Goal: Information Seeking & Learning: Learn about a topic

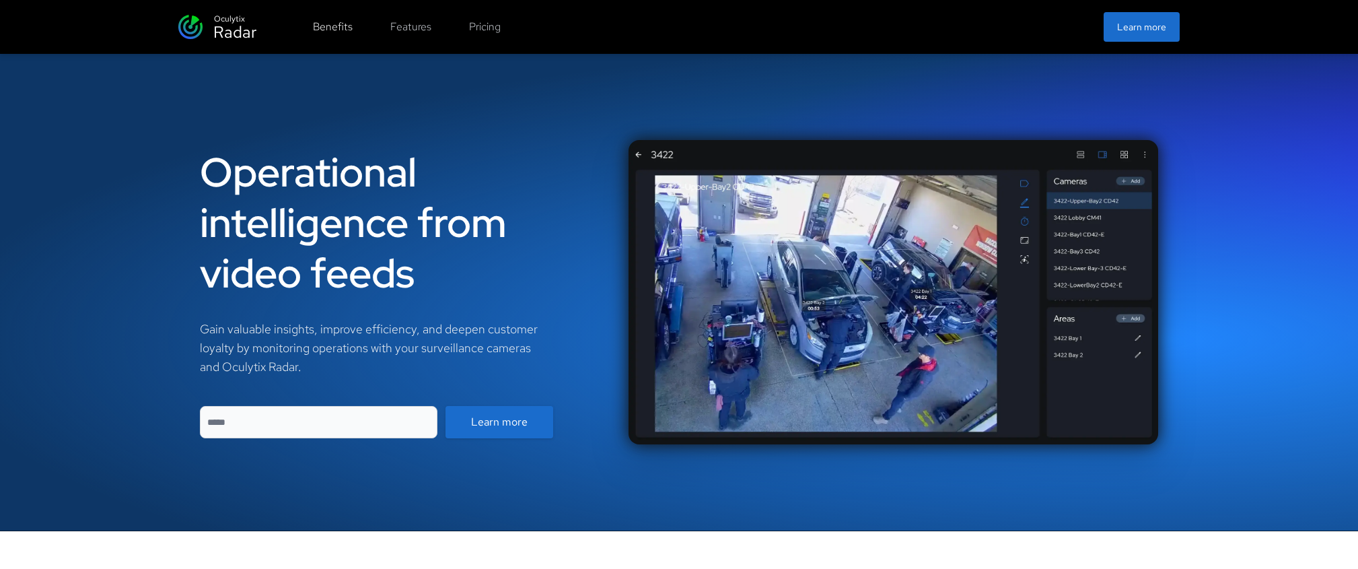
click at [326, 23] on button "Benefits" at bounding box center [333, 26] width 56 height 27
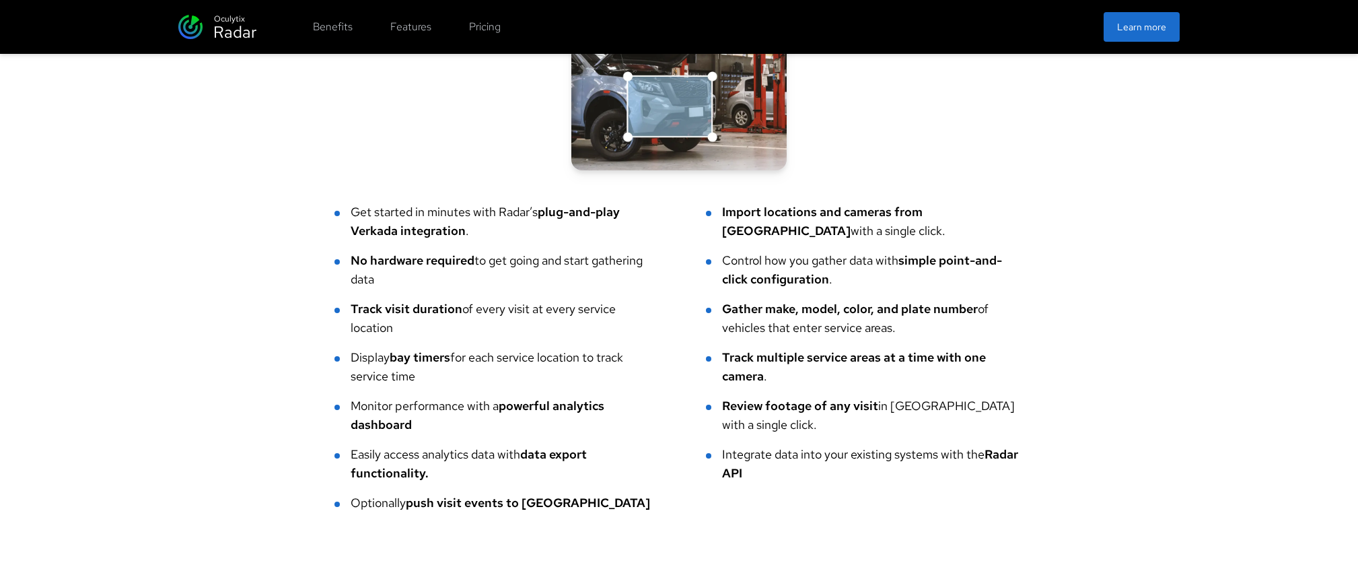
scroll to position [2995, 0]
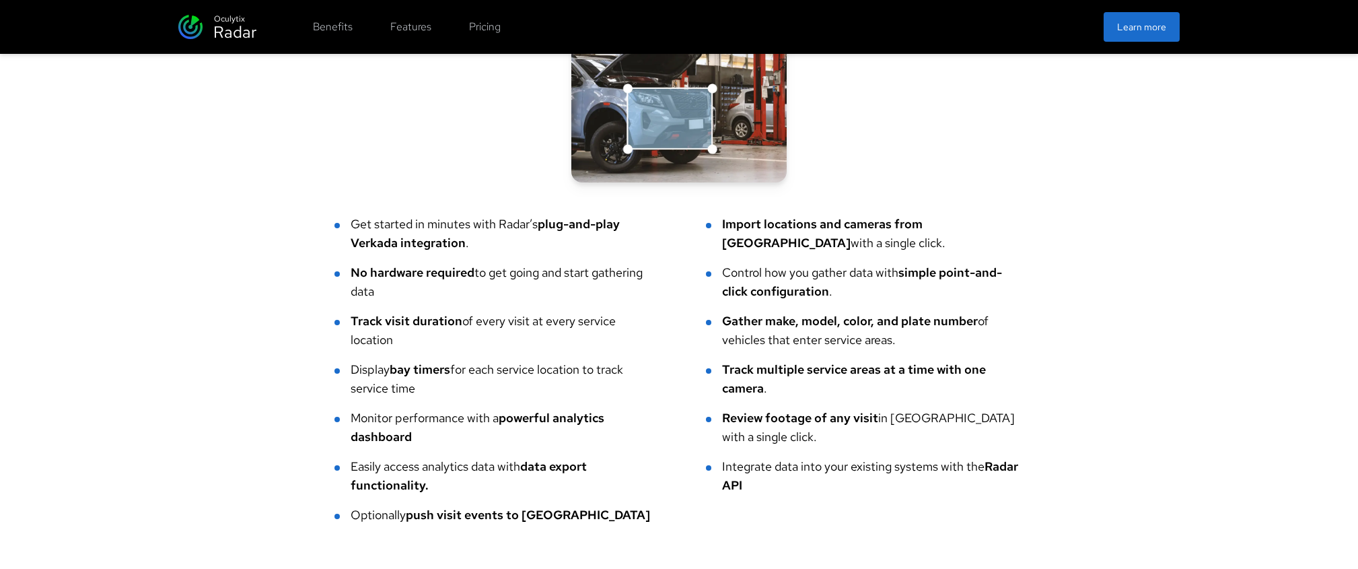
click at [345, 215] on li "Get started in minutes with Radar’s plug-and-play Verkada integration ." at bounding box center [493, 234] width 318 height 38
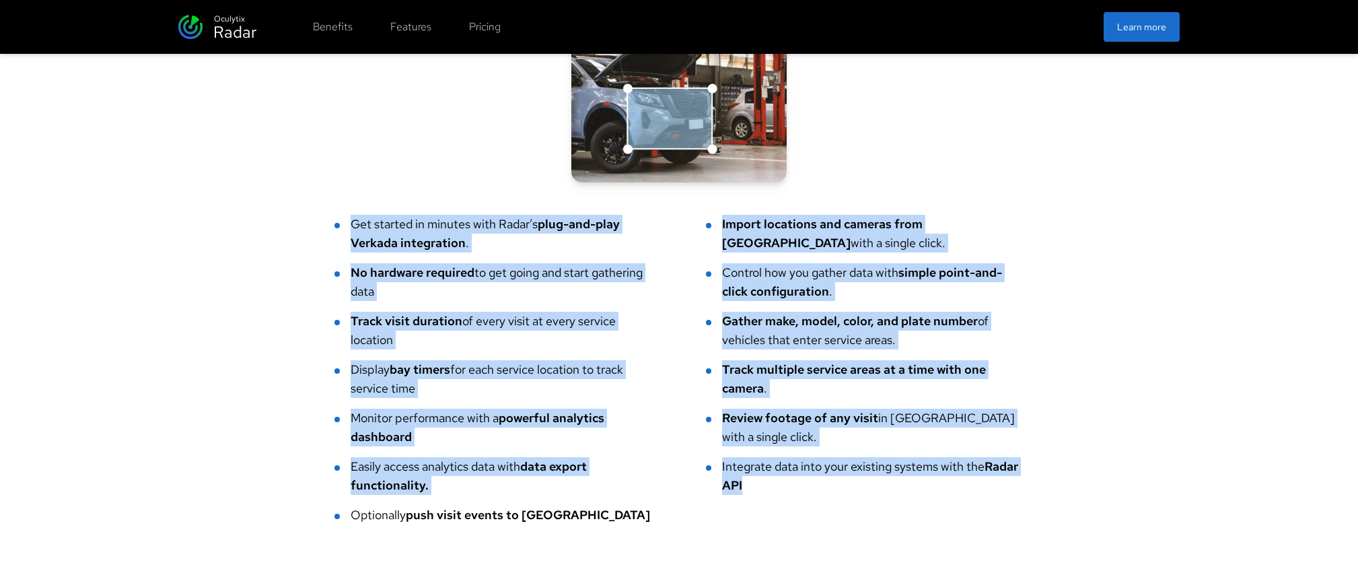
drag, startPoint x: 345, startPoint y: 219, endPoint x: 900, endPoint y: 509, distance: 626.7
click at [907, 517] on ul "Get started in minutes with Radar’s plug-and-play Verkada integration . Import …" at bounding box center [678, 370] width 689 height 310
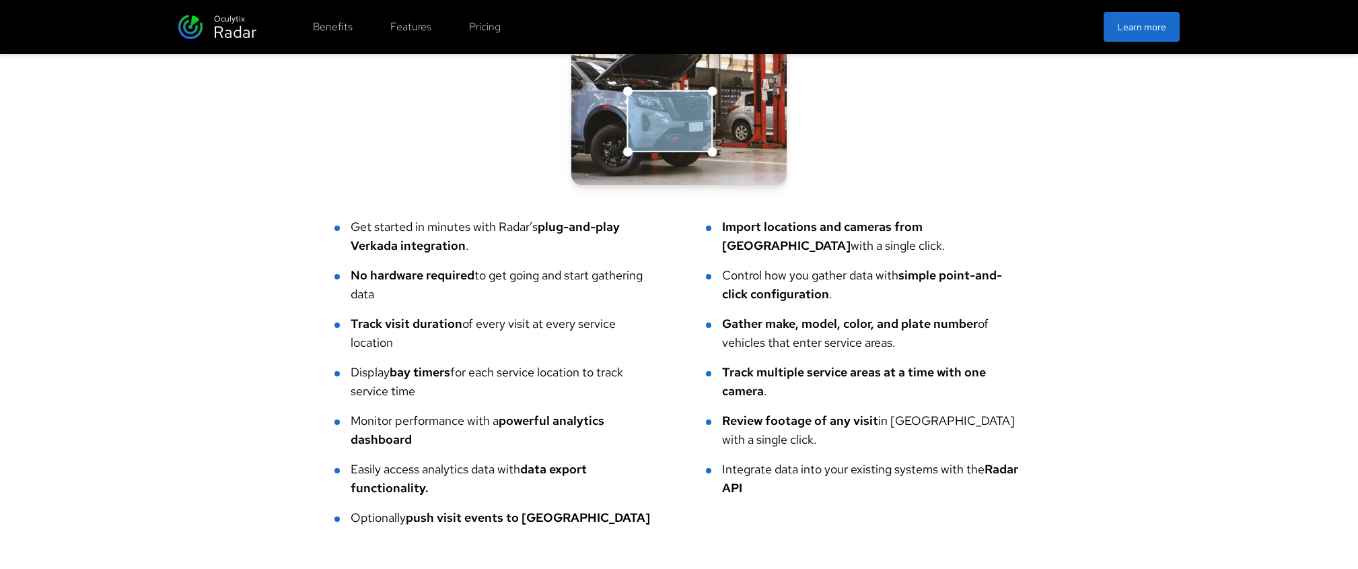
click at [231, 416] on div "Features at a glance Get started in minutes with Radar’s plug-and-play Verkada …" at bounding box center [679, 249] width 1358 height 727
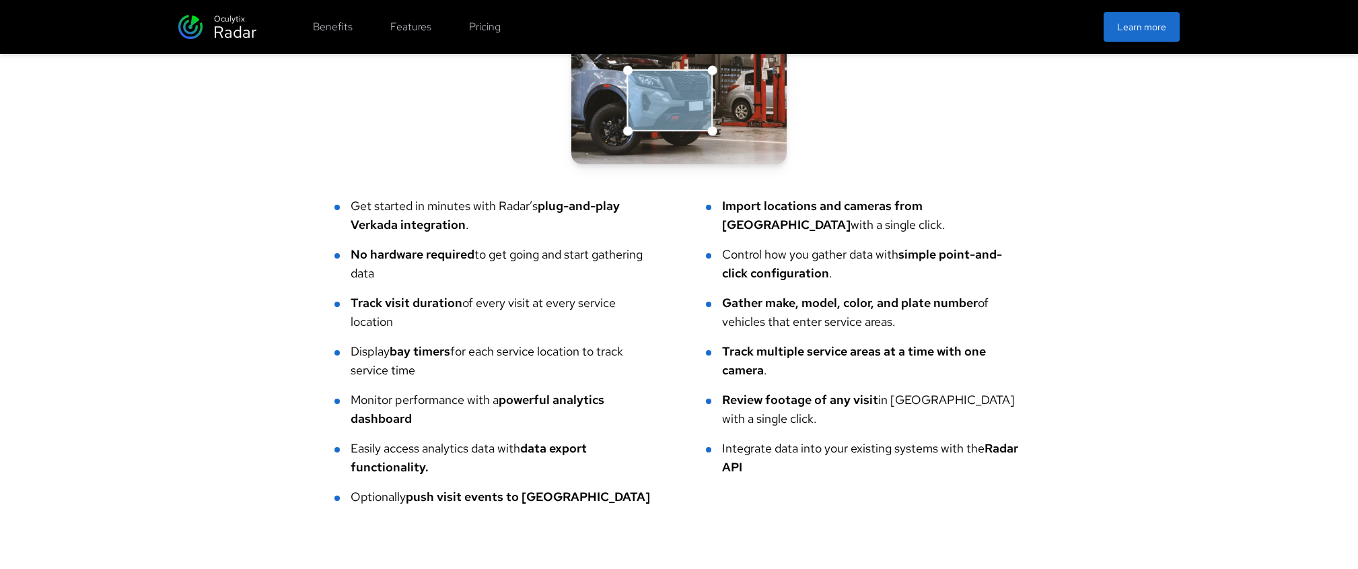
scroll to position [3057, 0]
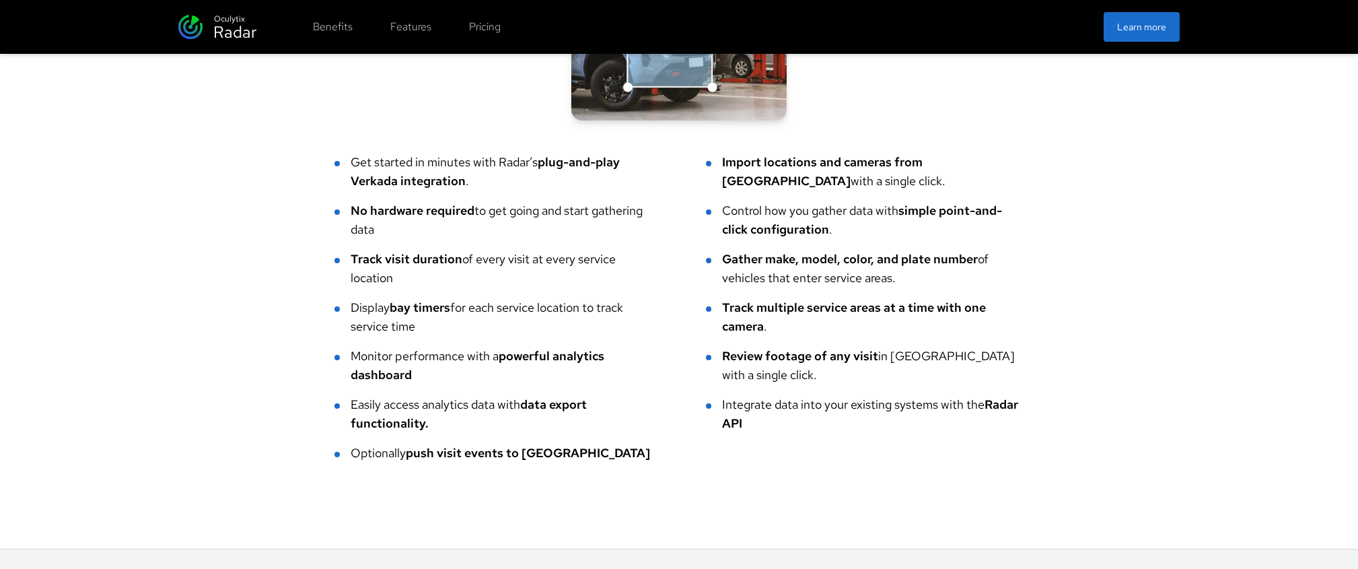
click at [355, 151] on div "Features at a glance Get started in minutes with Radar’s plug-and-play Verkada …" at bounding box center [678, 184] width 689 height 555
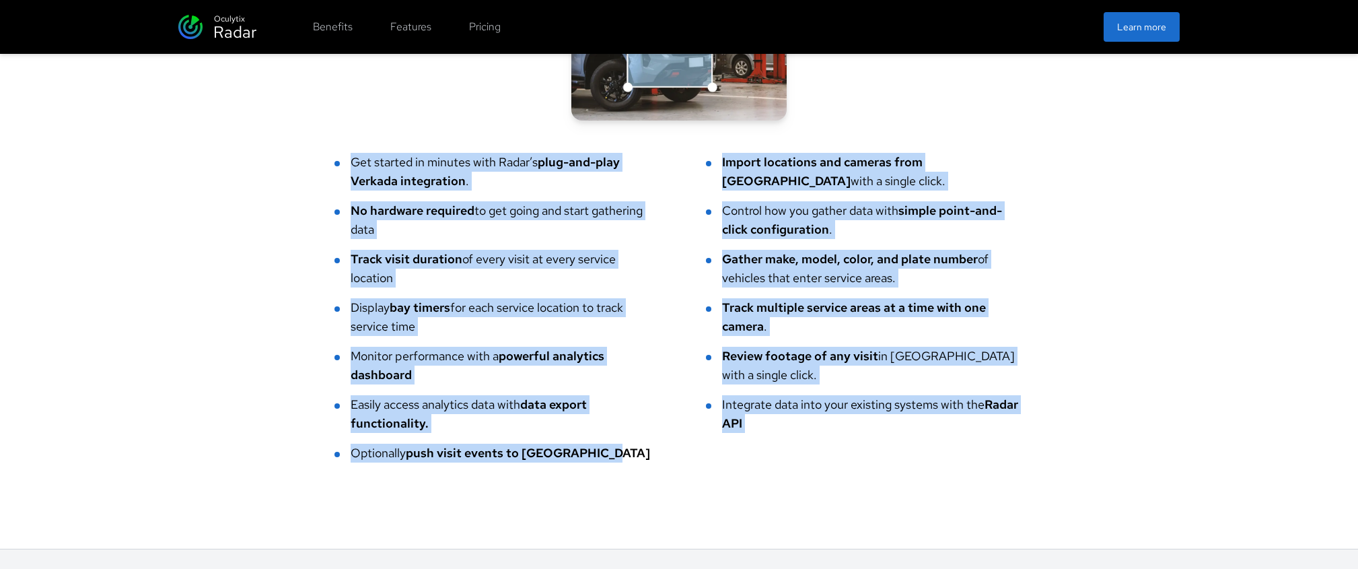
drag, startPoint x: 351, startPoint y: 159, endPoint x: 571, endPoint y: 480, distance: 388.3
click at [571, 480] on div "Features at a glance Get started in minutes with Radar’s plug-and-play Verkada …" at bounding box center [679, 184] width 1358 height 727
copy ul "Get started in minutes with Radar’s plug-and-play Verkada integration . Import …"
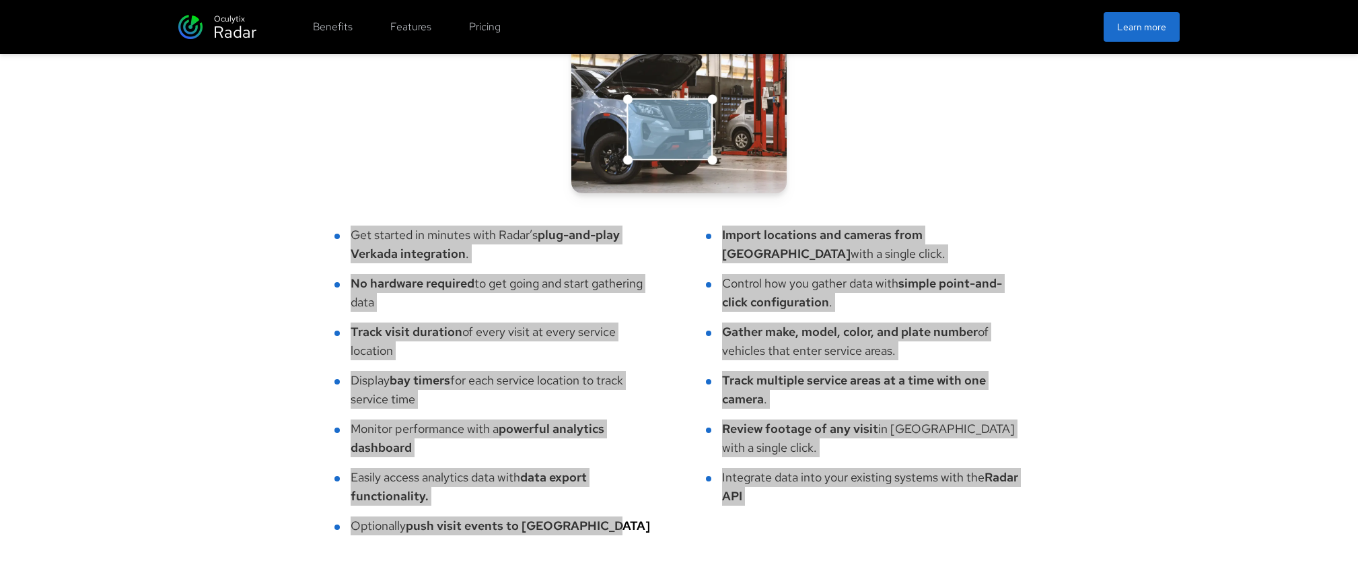
scroll to position [2983, 0]
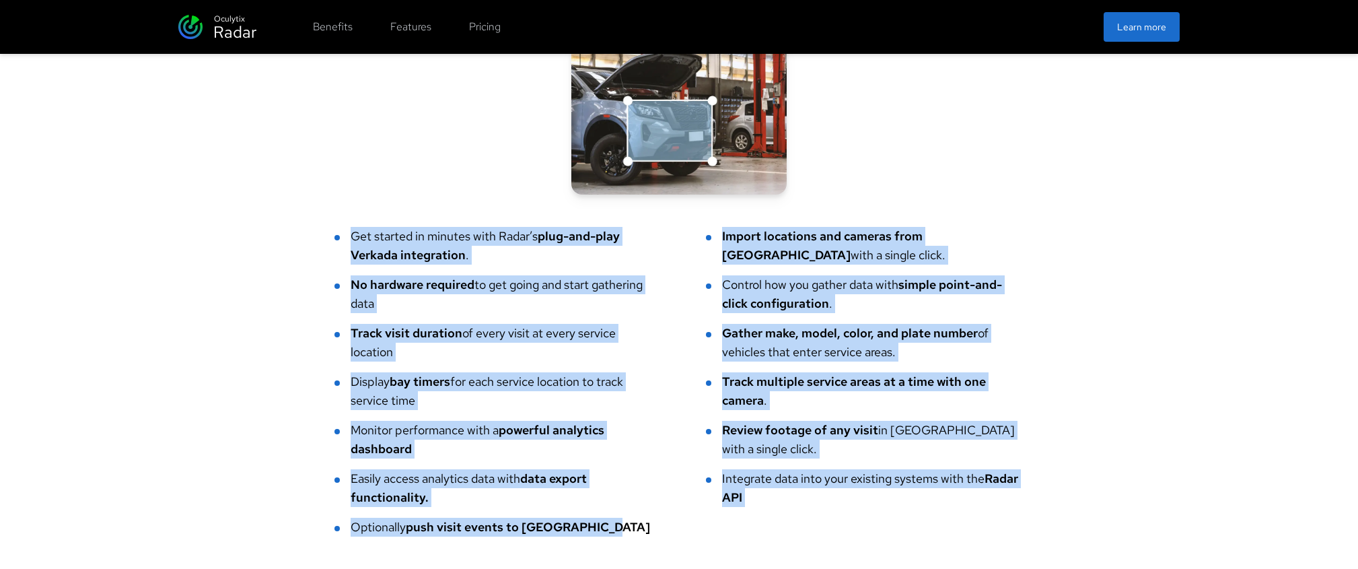
click at [878, 506] on div "Integrate data into your existing systems with the Radar API" at bounding box center [872, 488] width 301 height 38
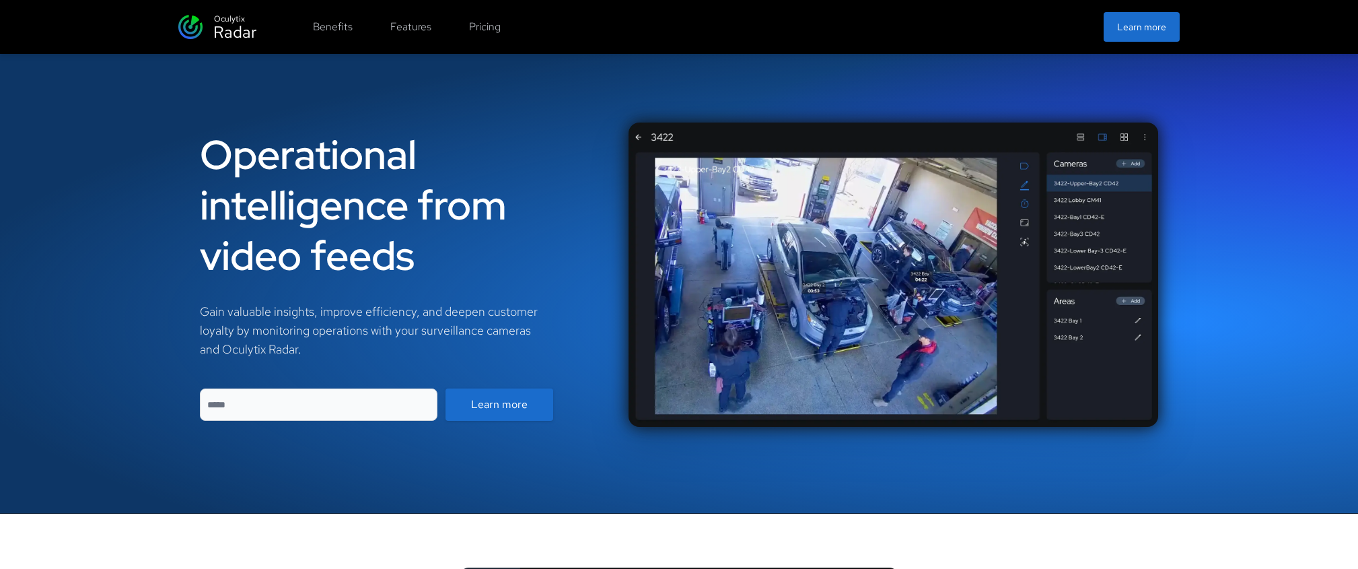
scroll to position [0, 0]
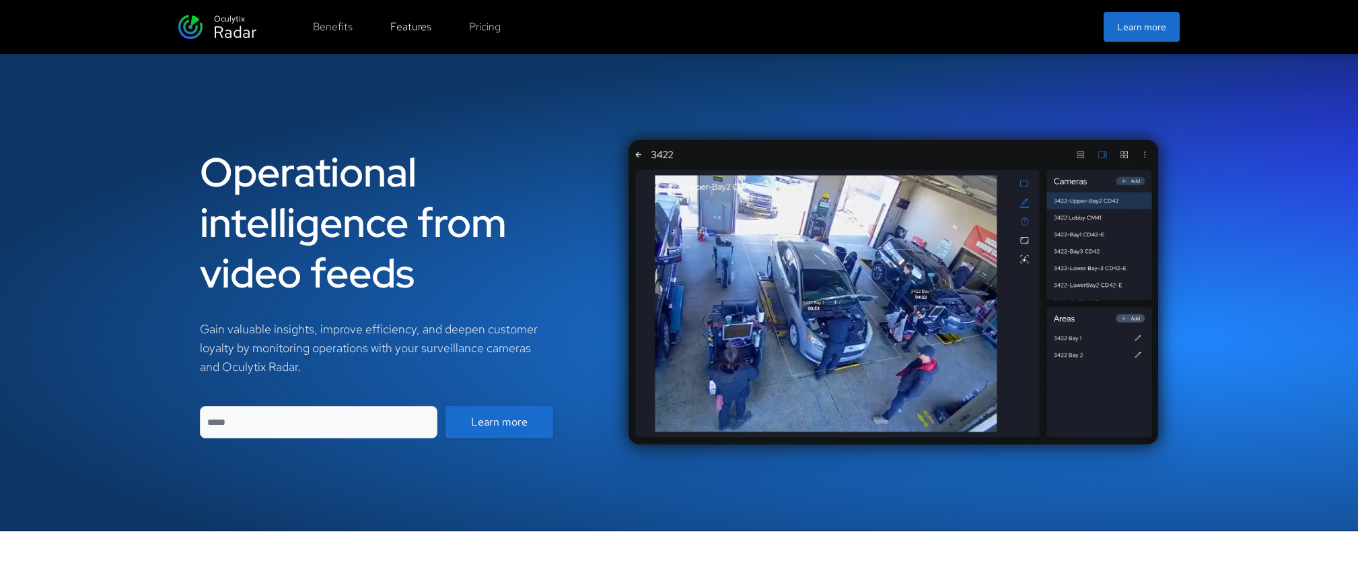
click at [421, 30] on button "Features" at bounding box center [410, 26] width 57 height 27
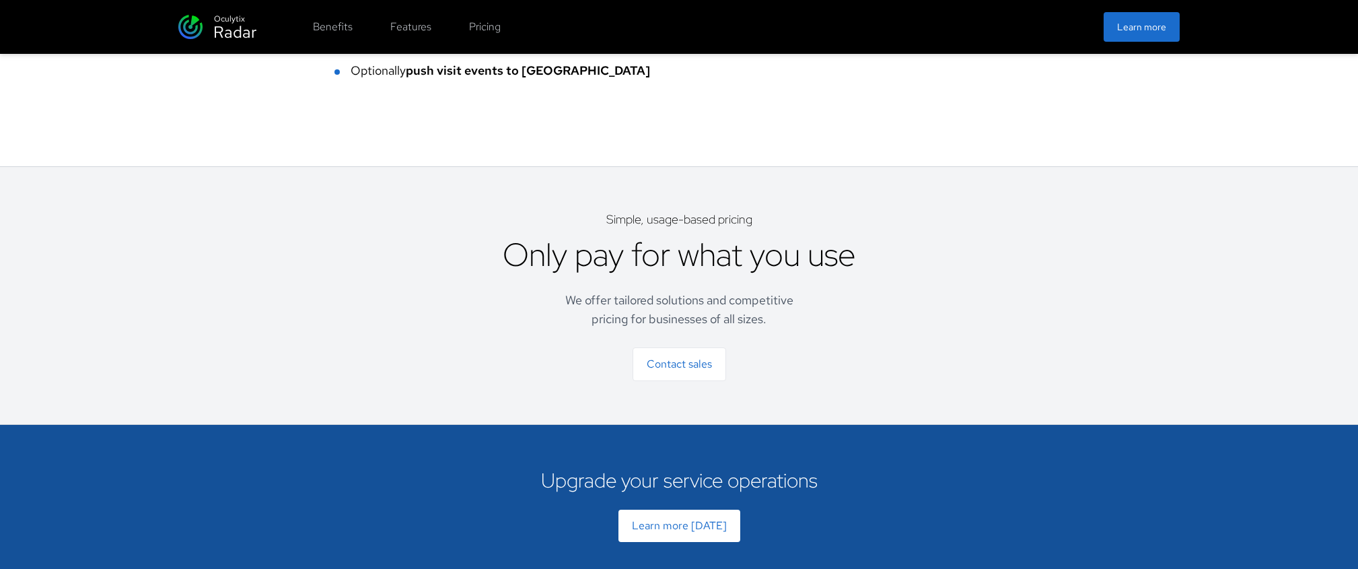
scroll to position [3502, 0]
